Goal: Entertainment & Leisure: Consume media (video, audio)

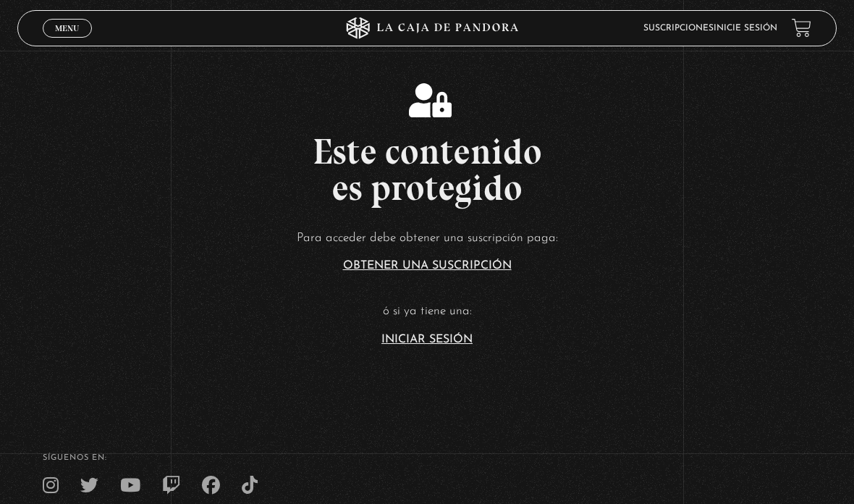
click at [448, 345] on link "Iniciar Sesión" at bounding box center [427, 340] width 91 height 12
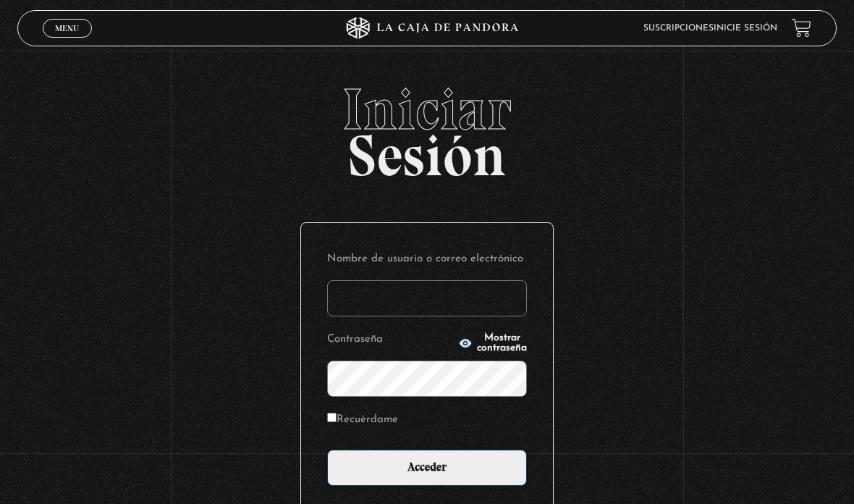
click at [387, 303] on input "Nombre de usuario o correo electrónico" at bounding box center [427, 298] width 200 height 36
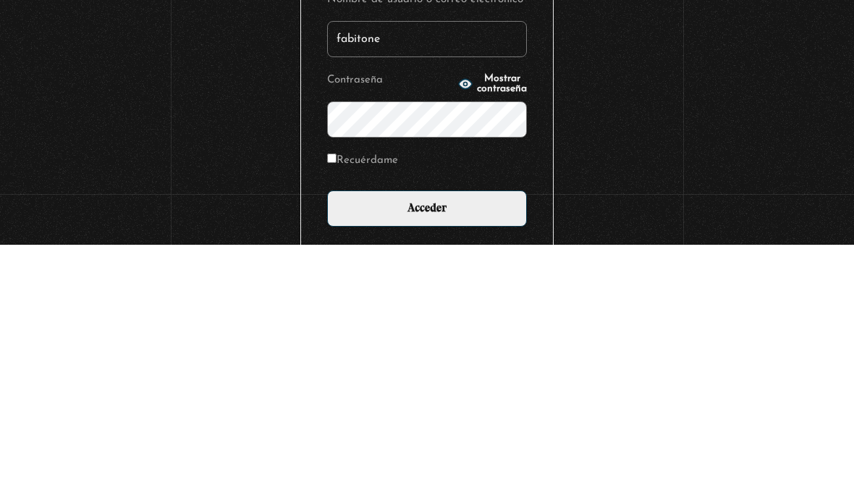
type input "fabitone"
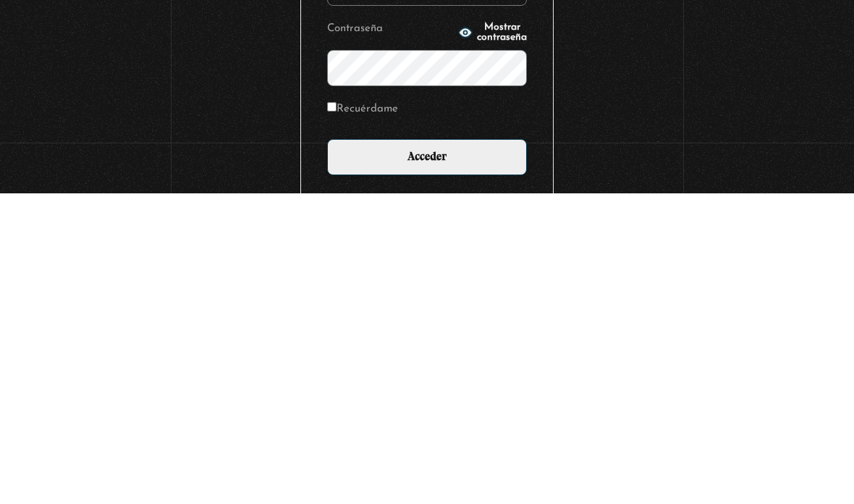
click at [328, 413] on input "Recuérdame" at bounding box center [331, 417] width 9 height 9
checkbox input "true"
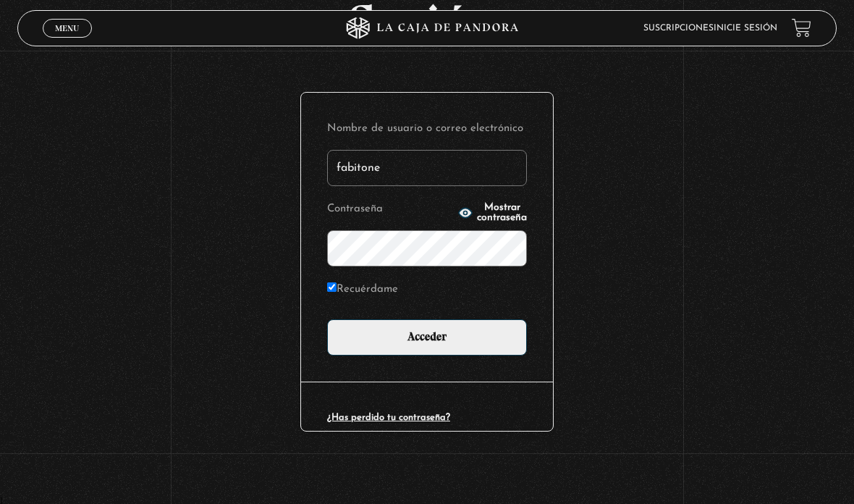
click at [476, 340] on input "Acceder" at bounding box center [427, 337] width 200 height 36
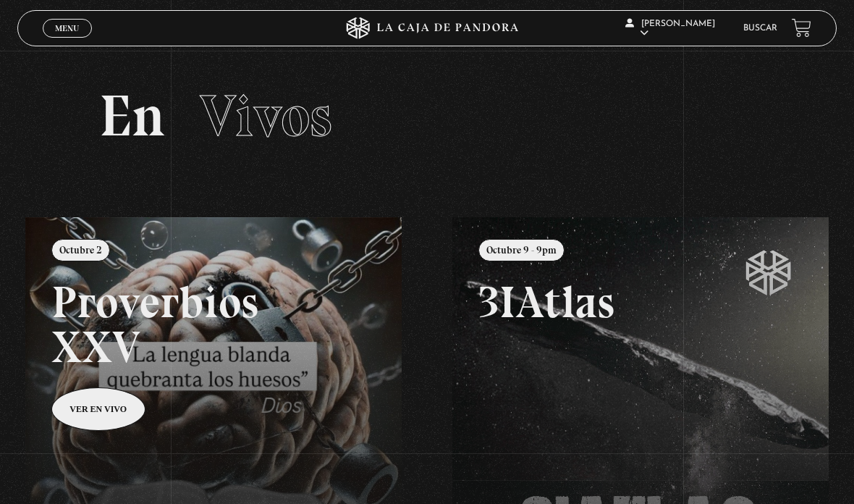
click at [686, 135] on link "Centinelas" at bounding box center [676, 121] width 106 height 38
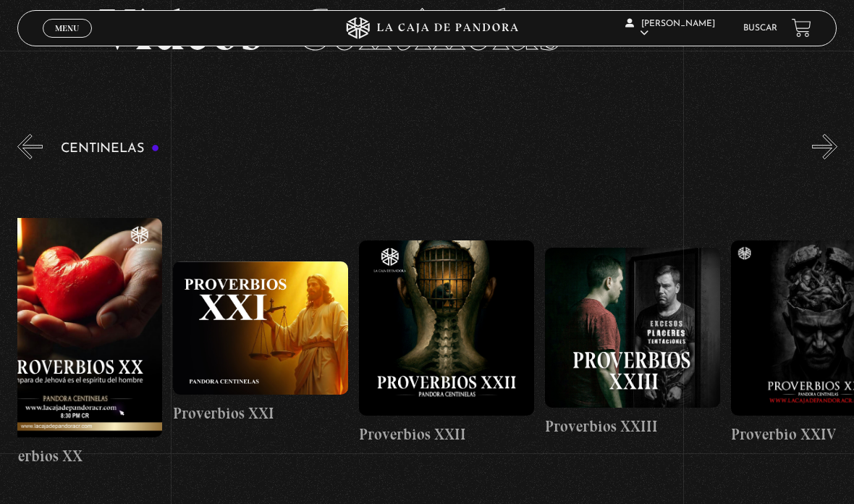
scroll to position [0, 4122]
click at [320, 370] on figure at bounding box center [259, 327] width 175 height 133
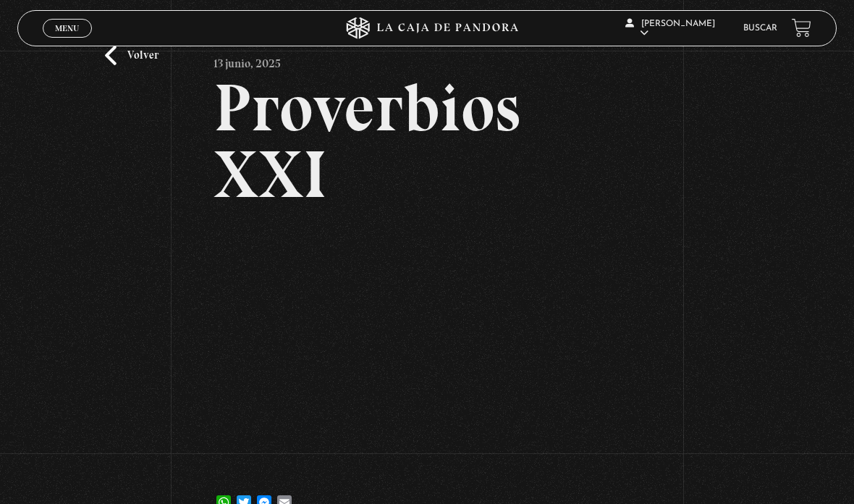
scroll to position [54, 0]
click at [115, 64] on link "Volver" at bounding box center [132, 56] width 54 height 20
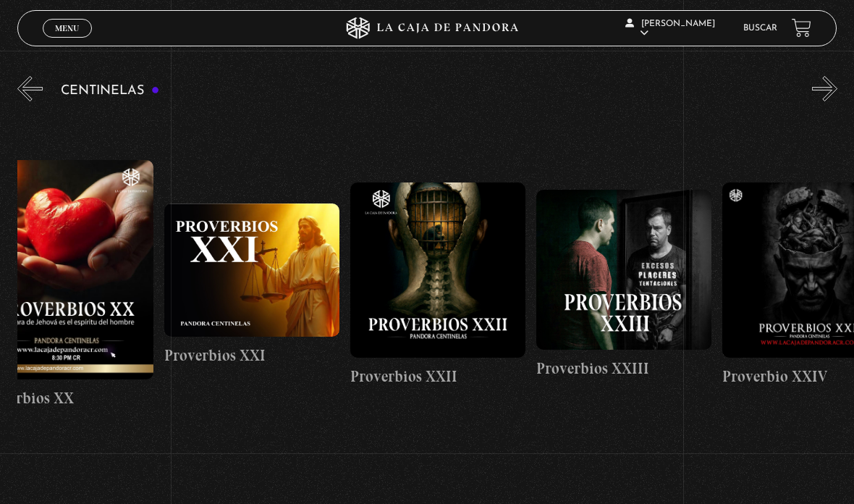
scroll to position [0, 4137]
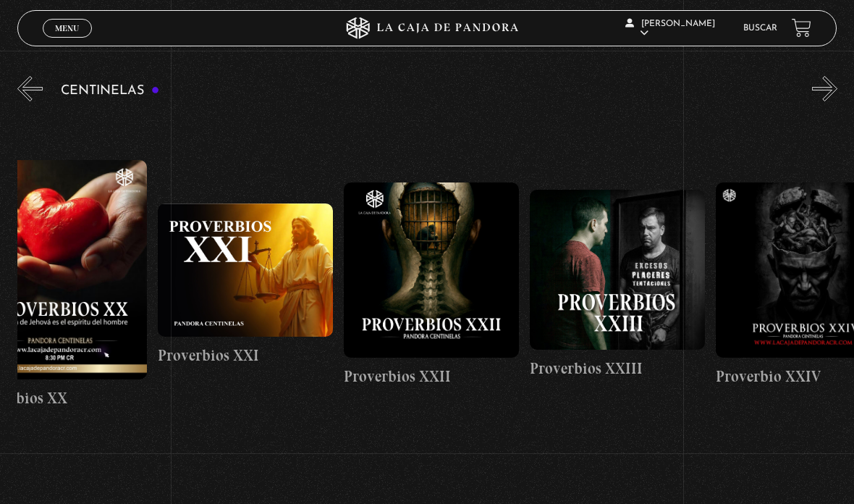
click at [458, 256] on figure at bounding box center [431, 269] width 175 height 175
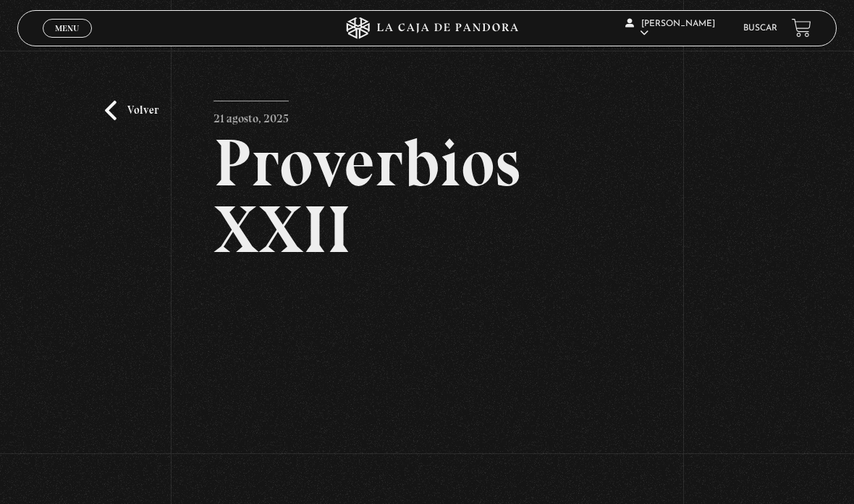
click at [104, 108] on div "Volver 21 agosto, 2025 Proverbios XXII WhatsApp Twitter Messenger Email" at bounding box center [427, 321] width 854 height 541
click at [116, 119] on link "Volver" at bounding box center [132, 111] width 54 height 20
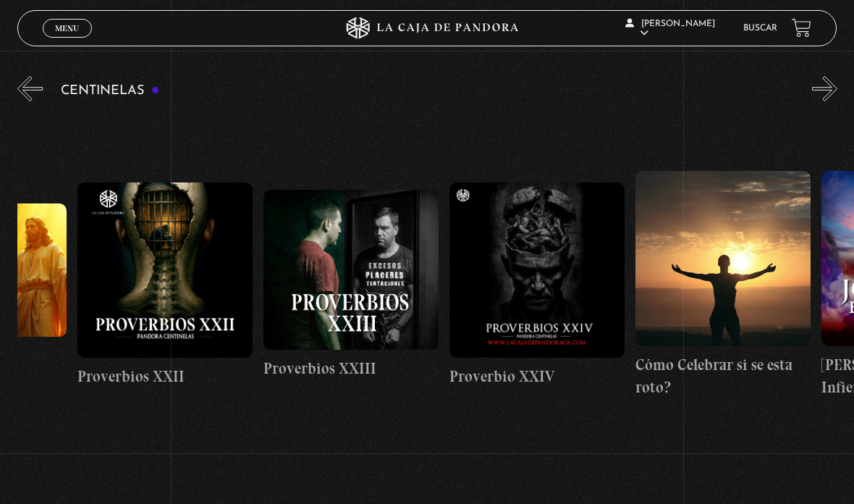
scroll to position [0, 4405]
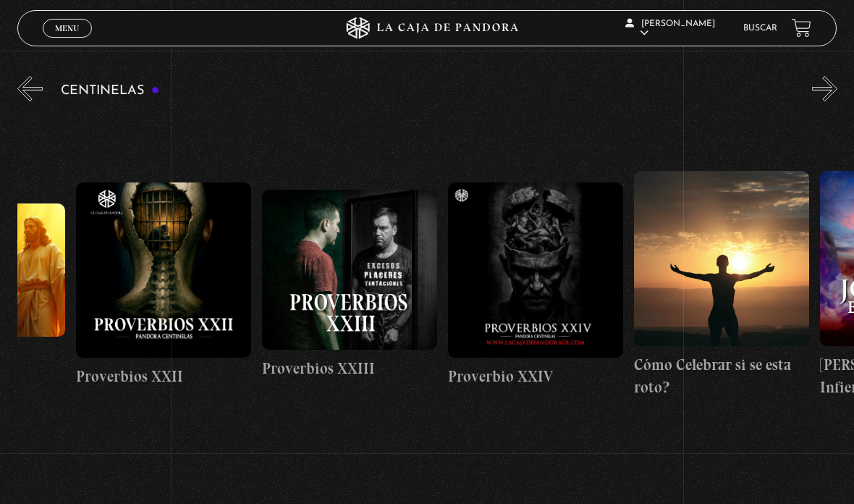
click at [355, 286] on figure at bounding box center [349, 270] width 175 height 161
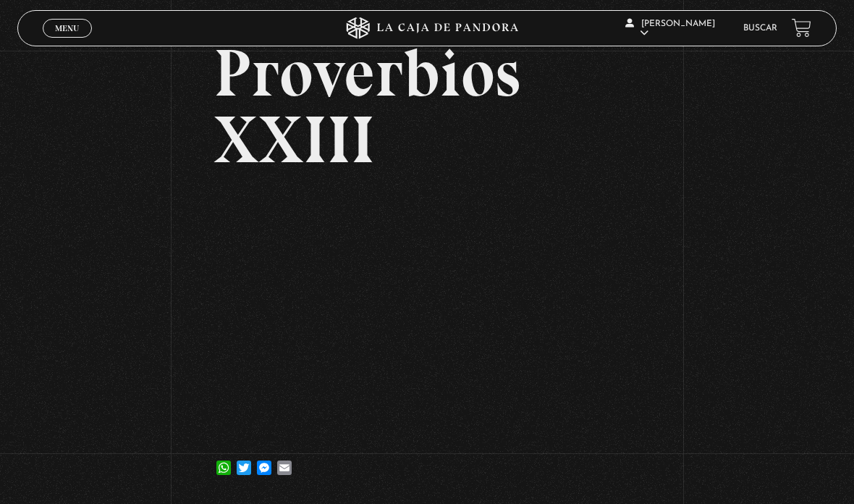
scroll to position [148, 0]
